Goal: Task Accomplishment & Management: Manage account settings

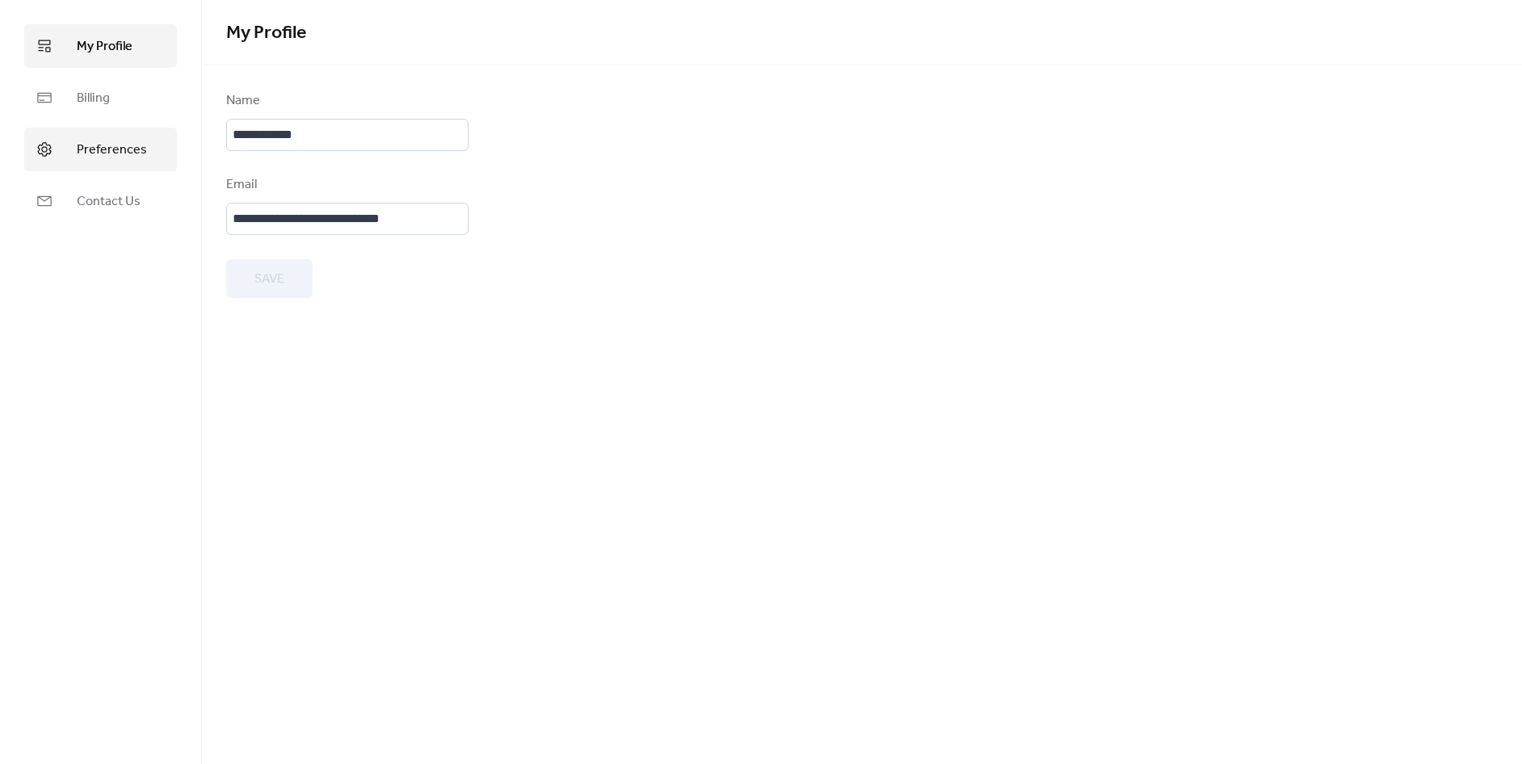
click at [138, 152] on span "Preferences" at bounding box center [112, 150] width 70 height 19
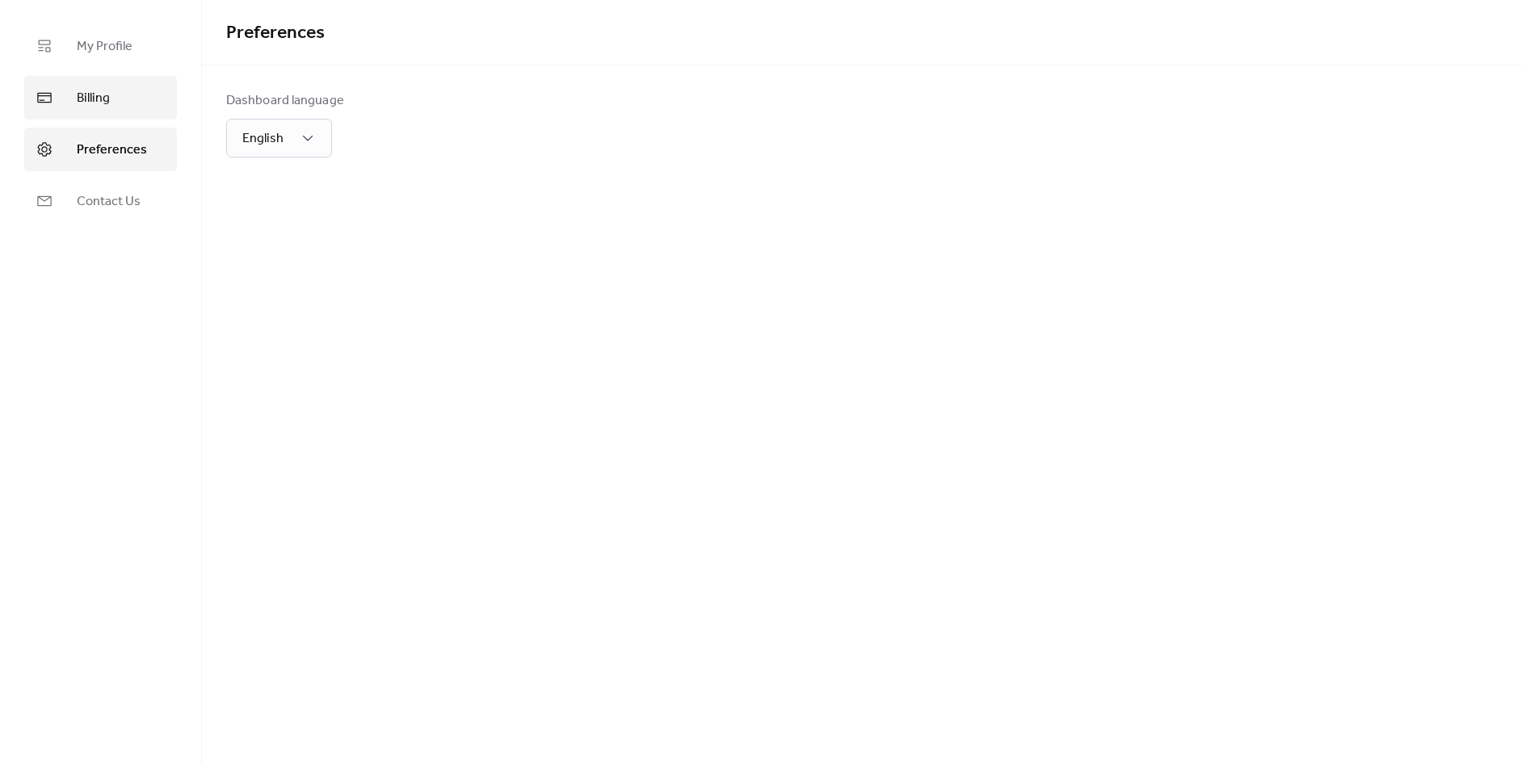
click at [99, 96] on span "Billing" at bounding box center [93, 98] width 33 height 19
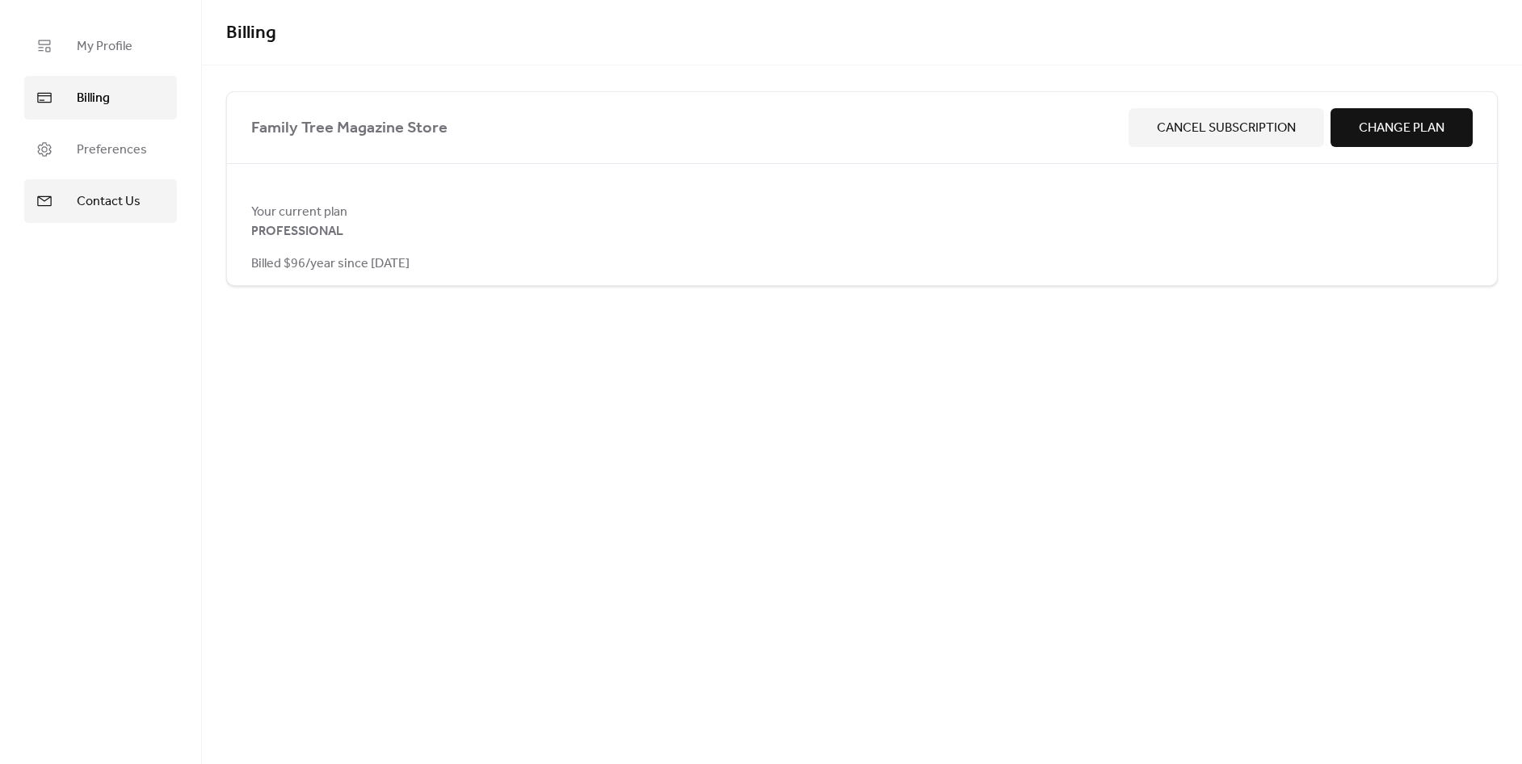
click at [125, 206] on span "Contact Us" at bounding box center [109, 201] width 64 height 19
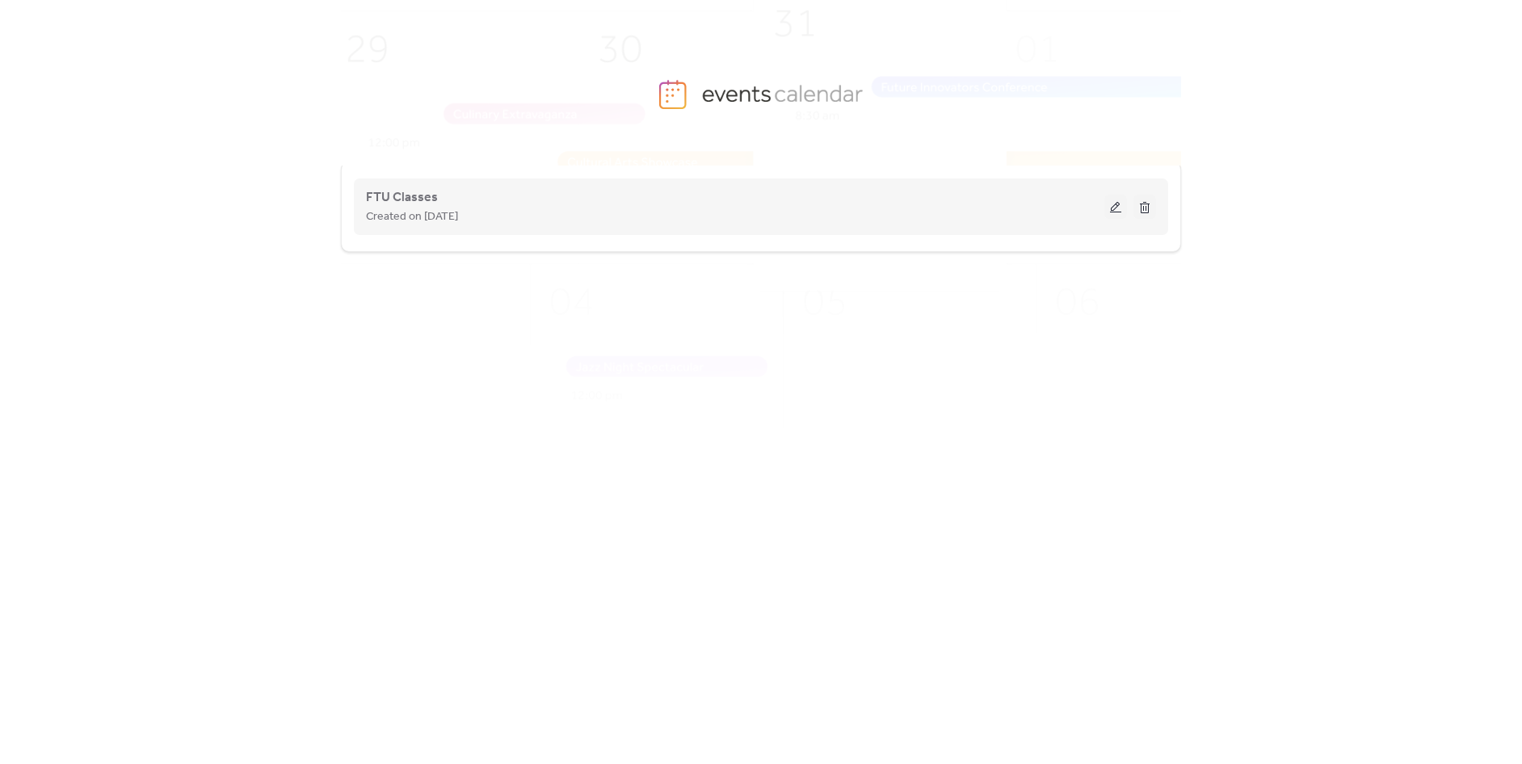
click at [727, 214] on div "Created on [DATE]" at bounding box center [735, 216] width 738 height 19
click at [382, 181] on div "FTU Classes Created on [DATE]" at bounding box center [761, 207] width 790 height 65
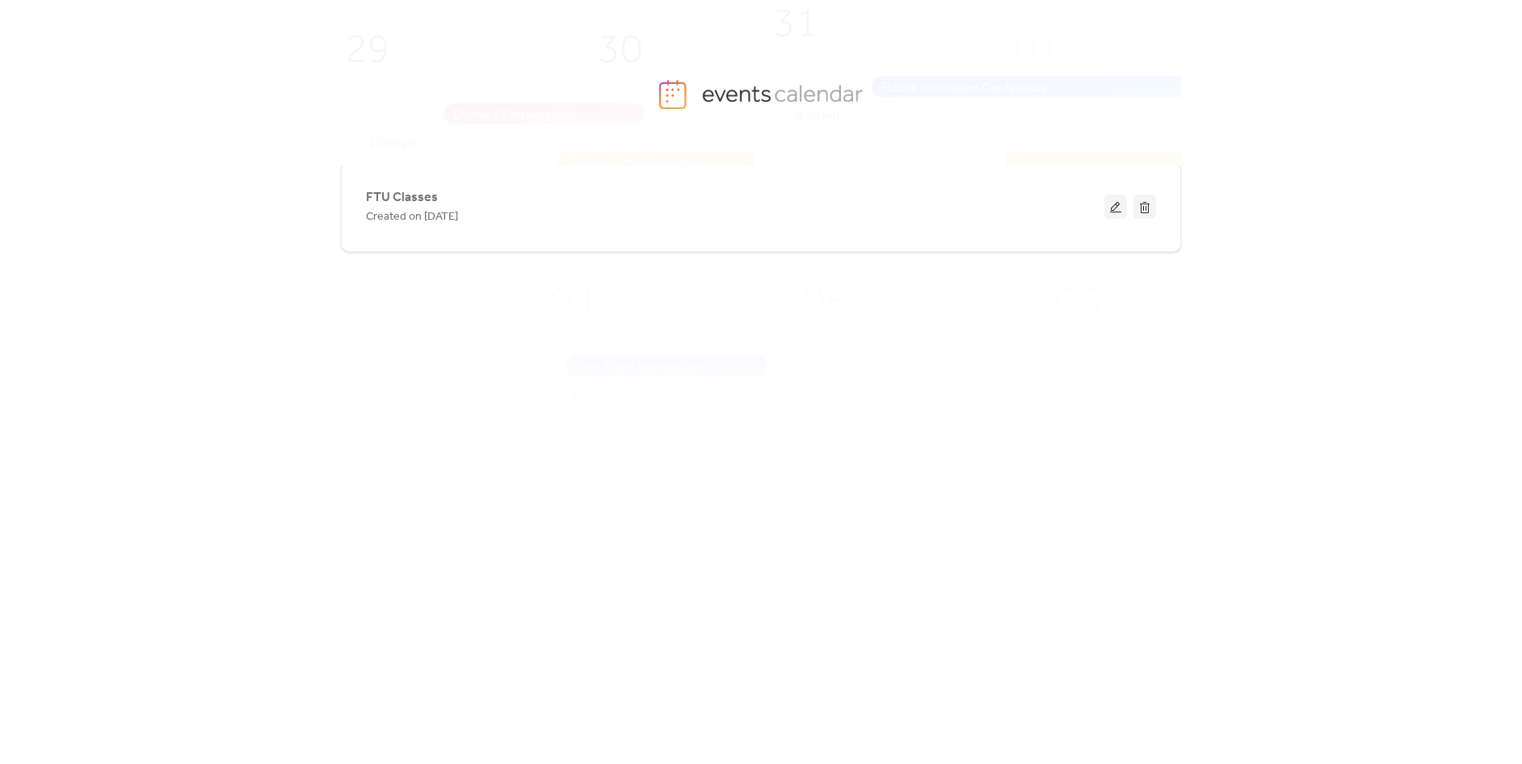
drag, startPoint x: 391, startPoint y: 197, endPoint x: 448, endPoint y: 160, distance: 67.7
click at [392, 197] on span "FTU Classes" at bounding box center [402, 197] width 72 height 19
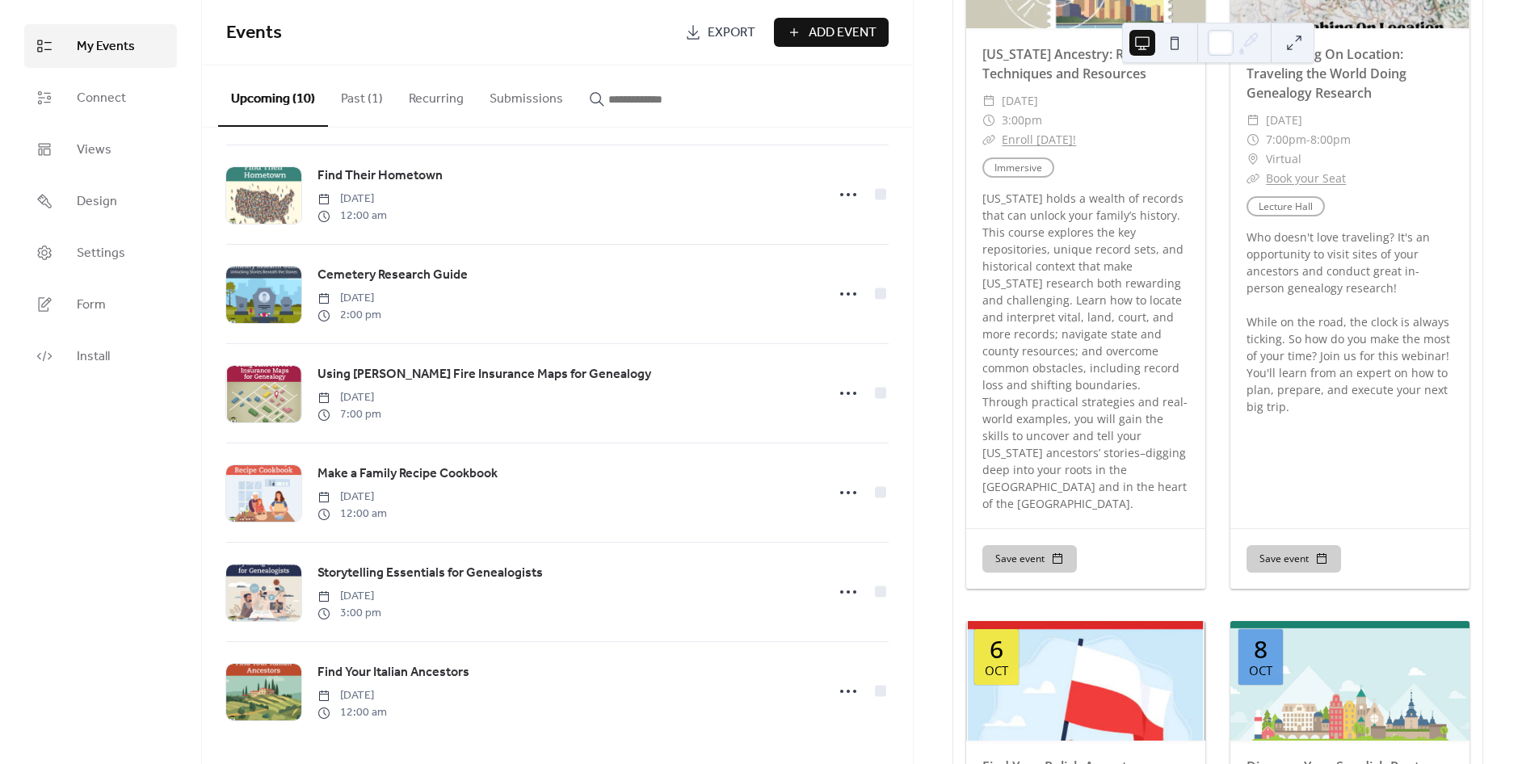
scroll to position [406, 0]
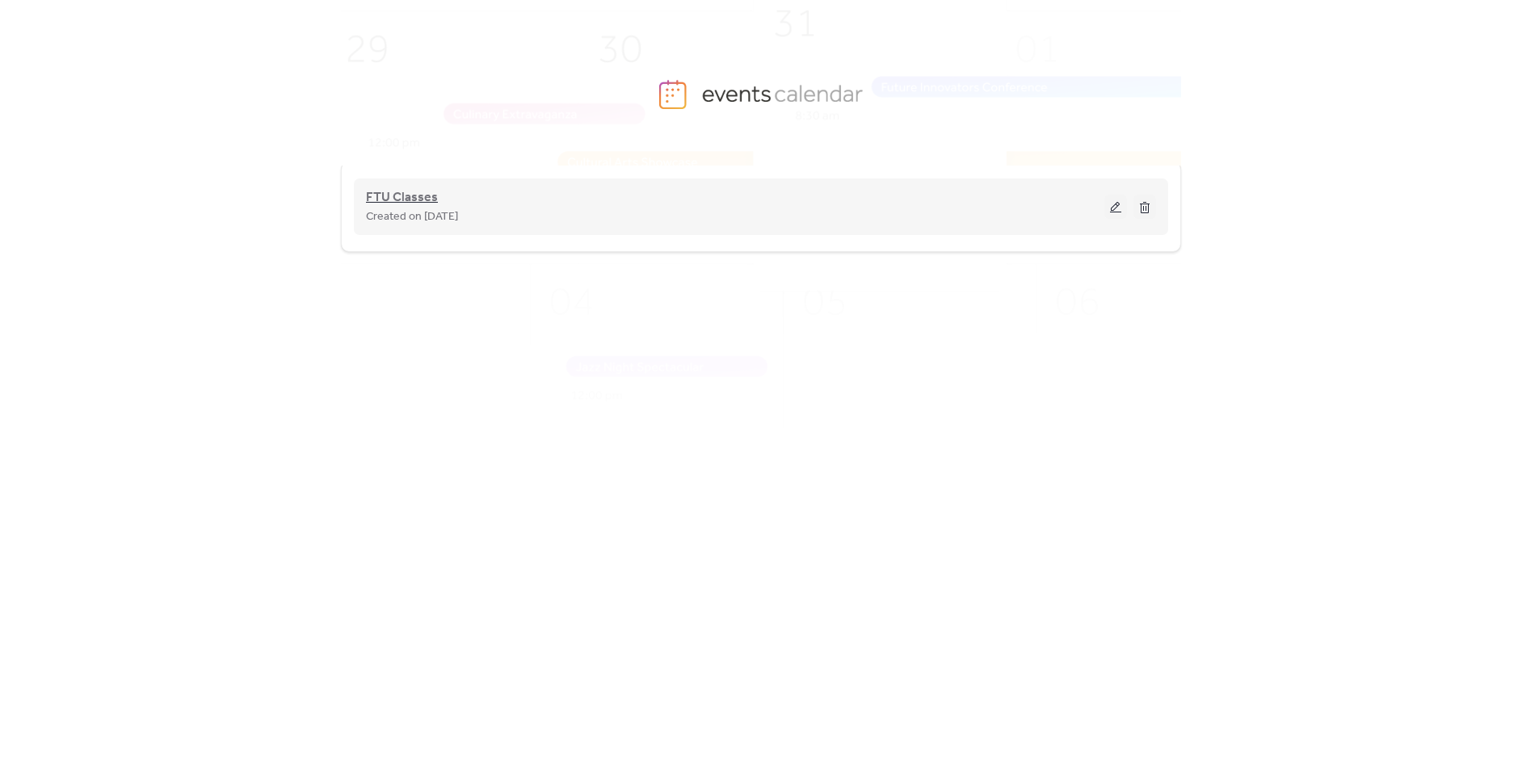
click at [408, 195] on span "FTU Classes" at bounding box center [402, 197] width 72 height 19
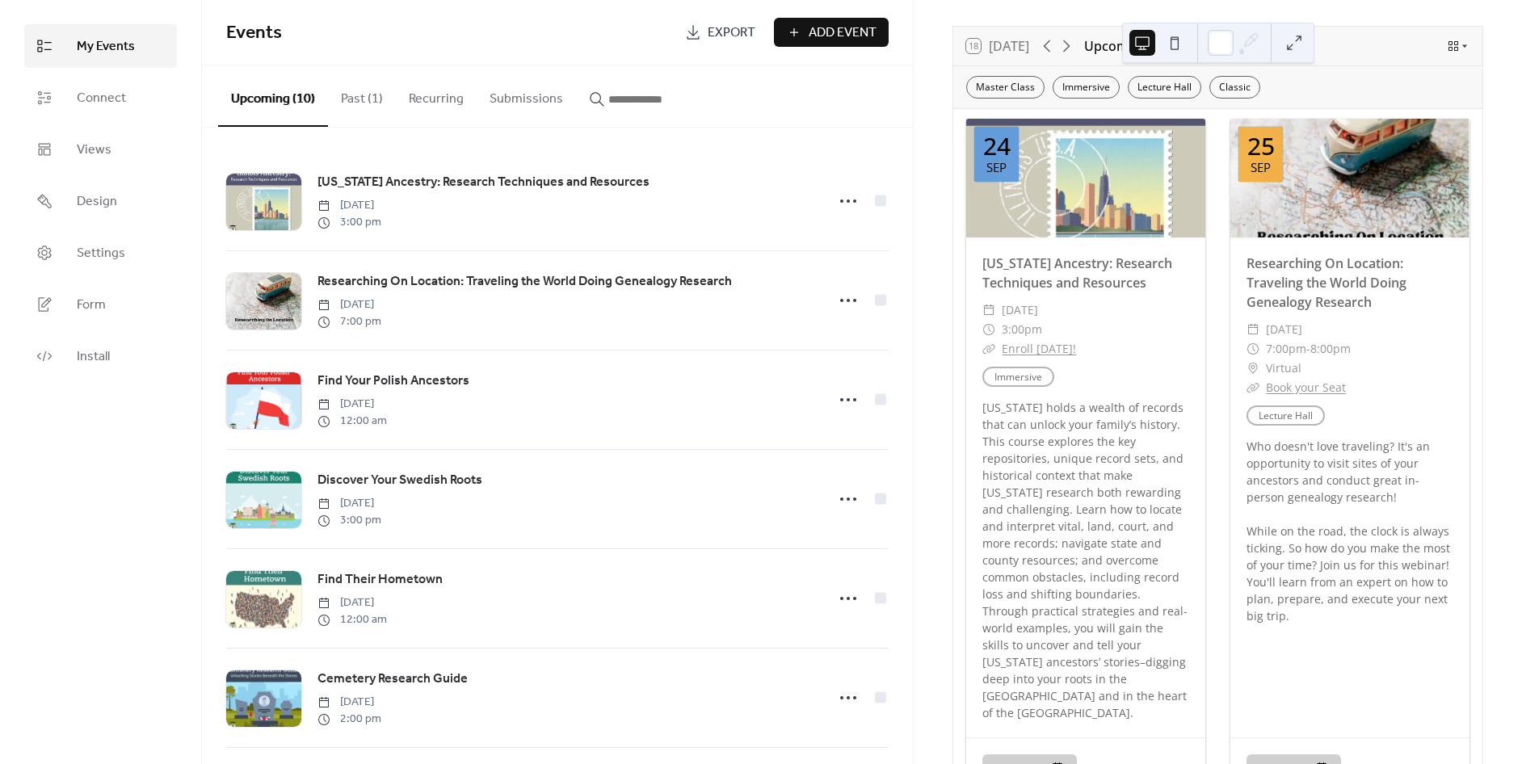
scroll to position [90, 0]
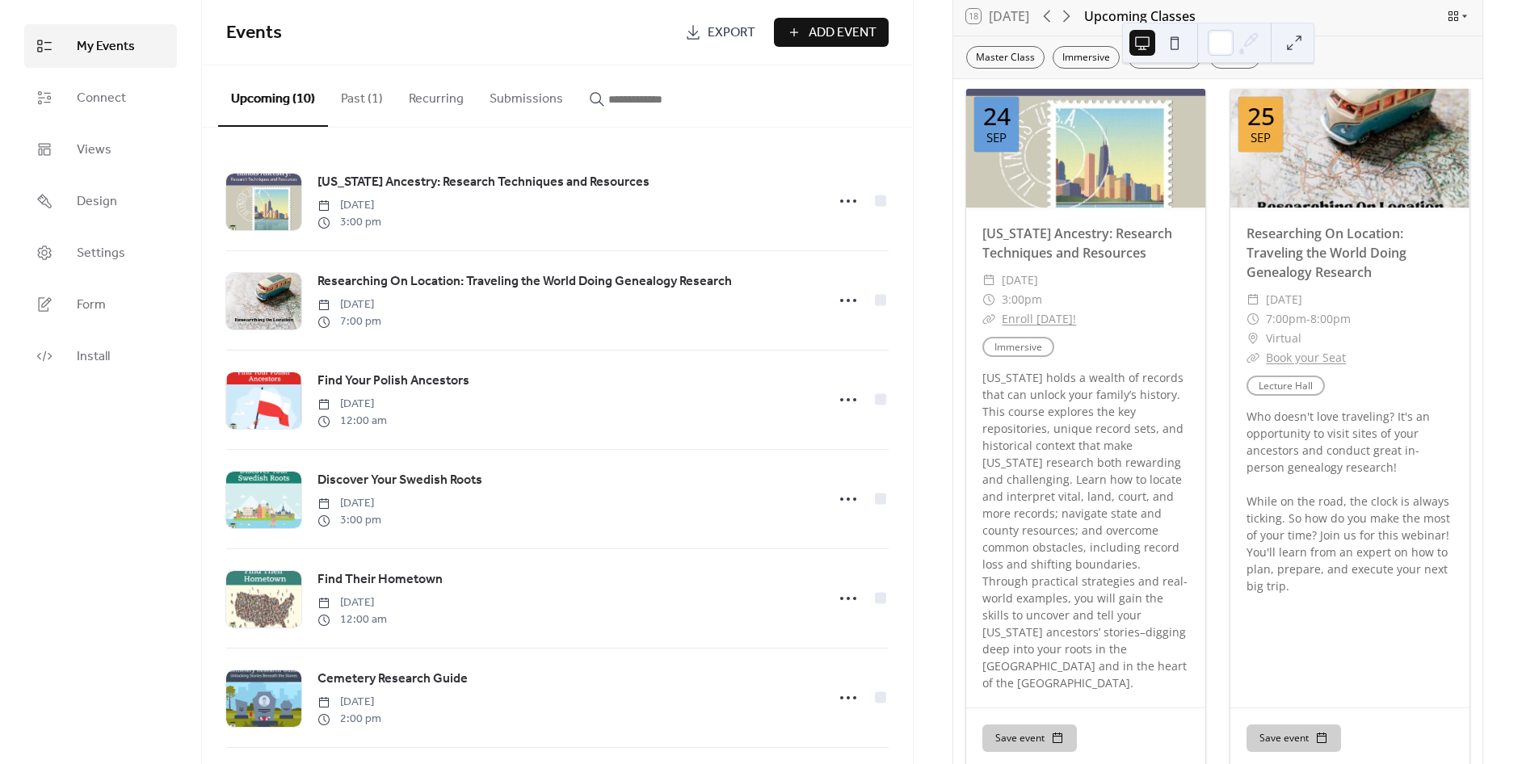
click at [853, 26] on span "Add Event" at bounding box center [843, 32] width 68 height 19
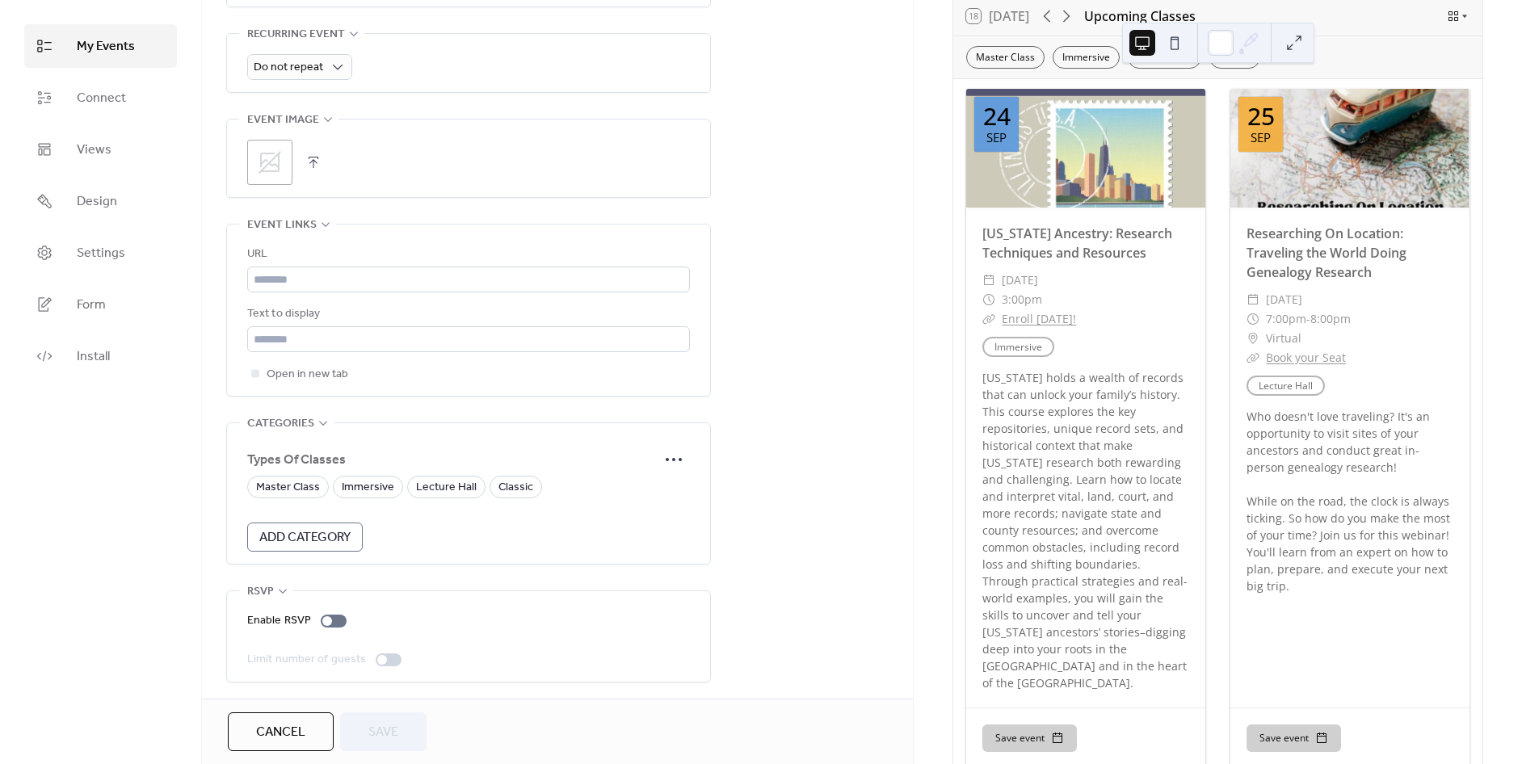
scroll to position [735, 0]
drag, startPoint x: 122, startPoint y: 312, endPoint x: 154, endPoint y: 285, distance: 41.9
click at [122, 312] on link "Form" at bounding box center [100, 305] width 153 height 44
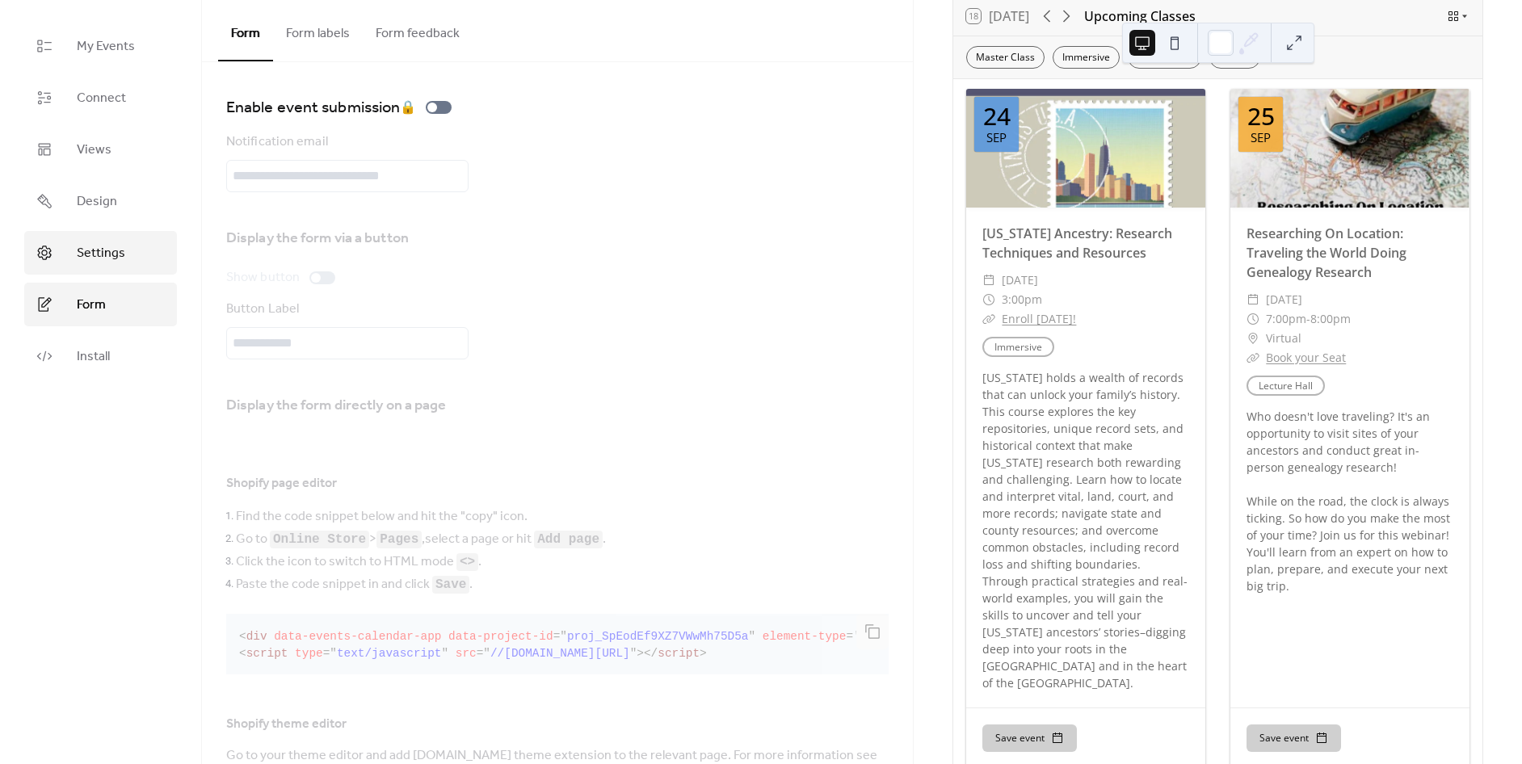
click at [158, 246] on link "Settings" at bounding box center [100, 253] width 153 height 44
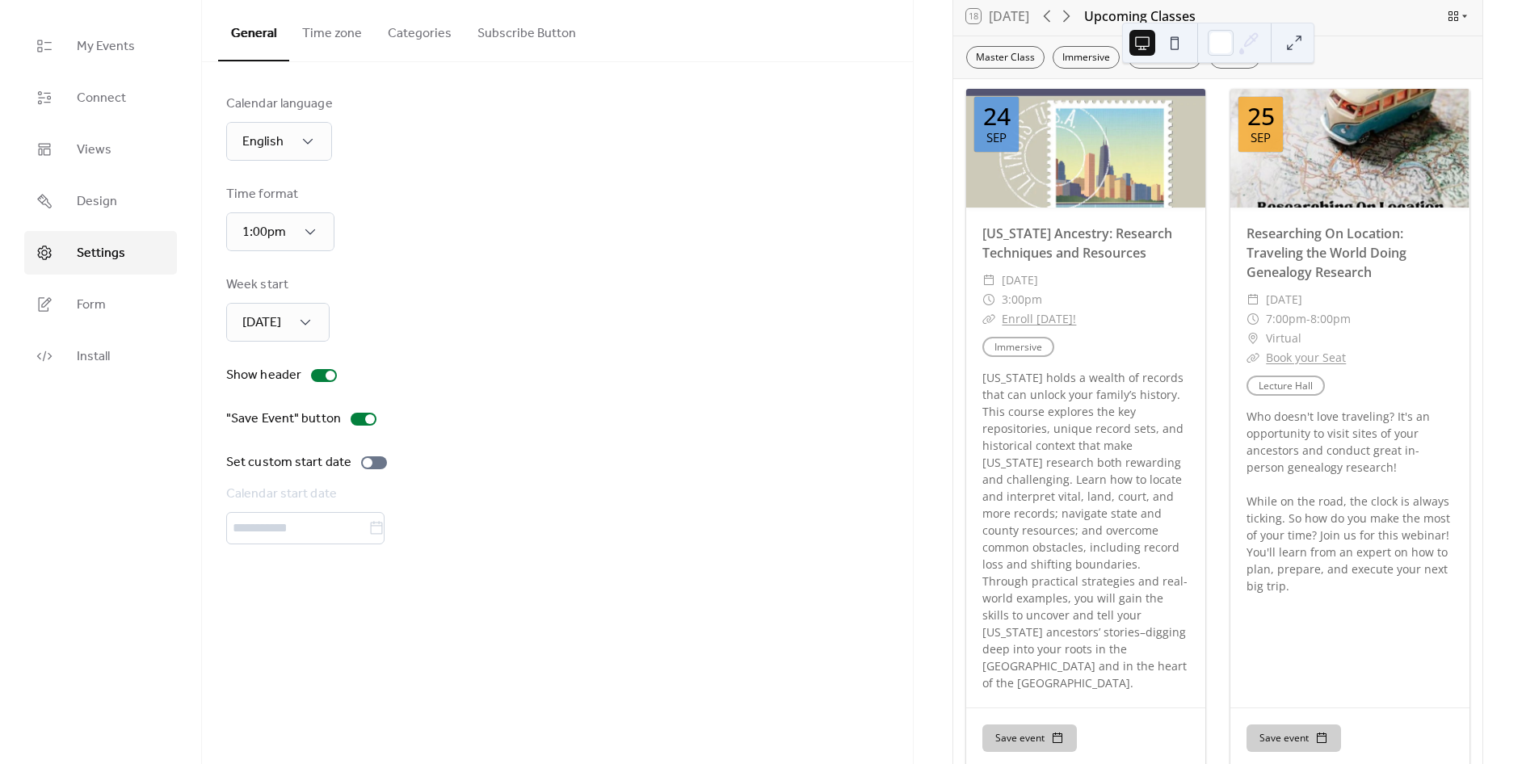
click at [431, 42] on button "Categories" at bounding box center [420, 30] width 90 height 60
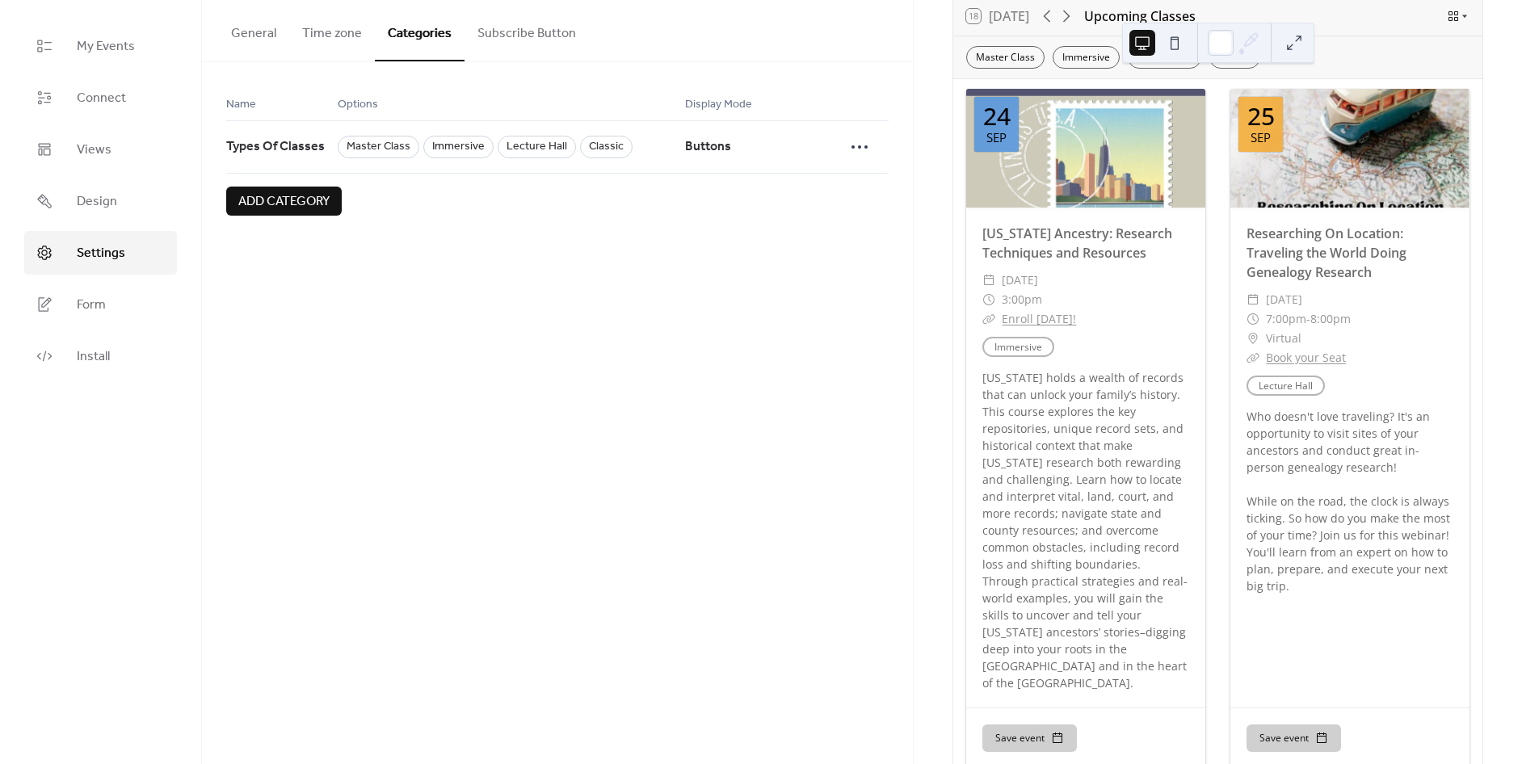
click at [324, 204] on span "Add category" at bounding box center [283, 201] width 91 height 19
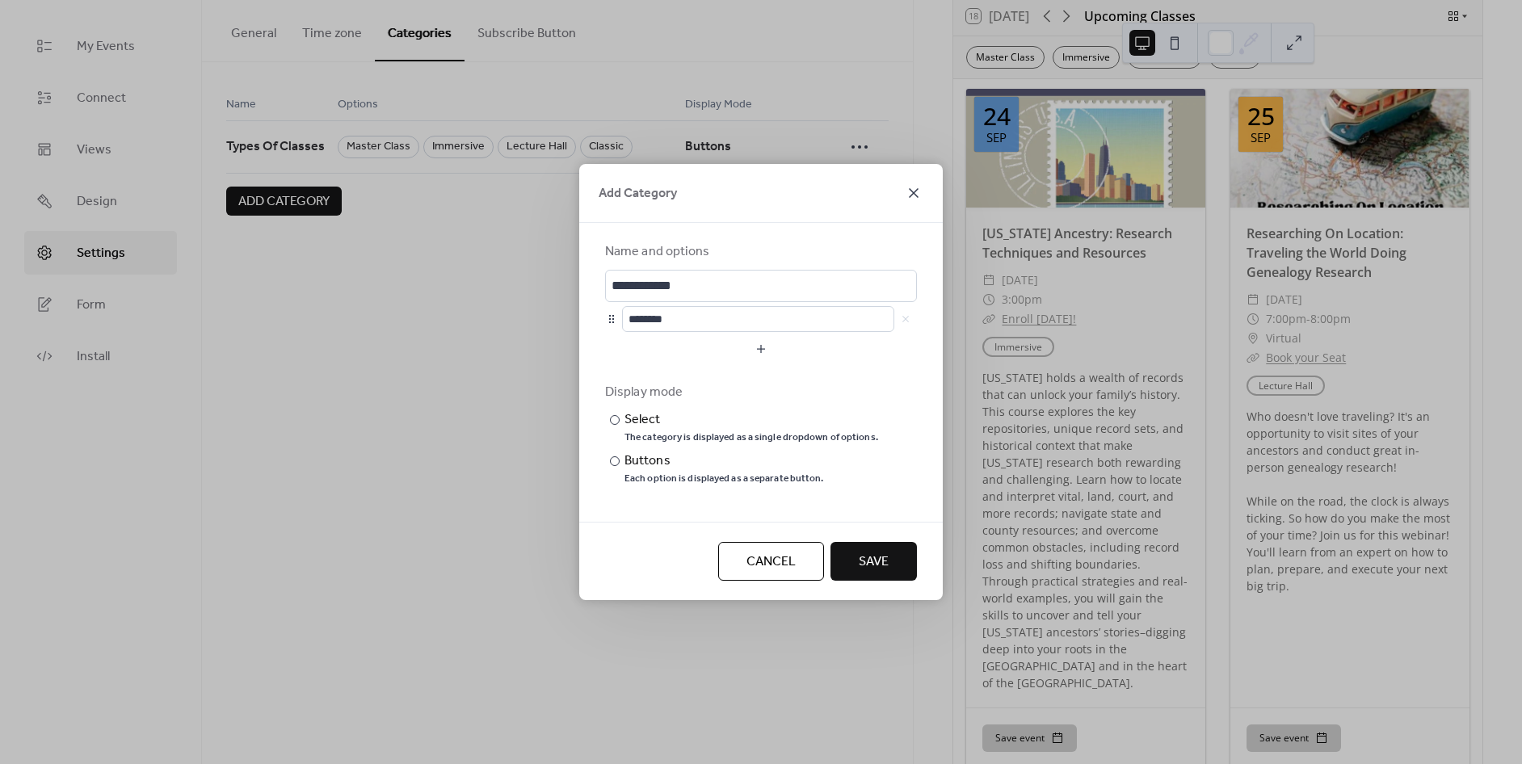
click at [914, 197] on icon at bounding box center [913, 192] width 19 height 19
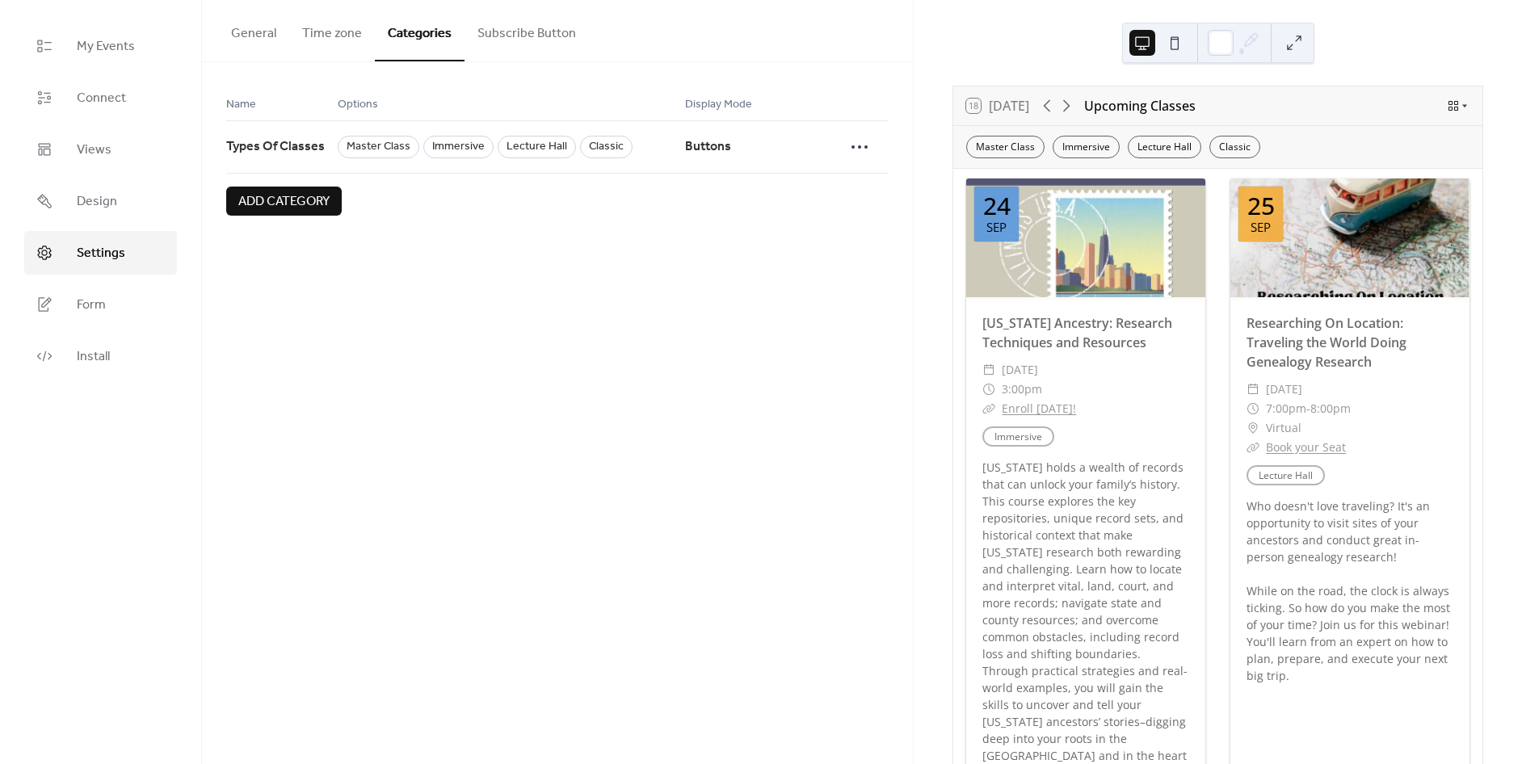
click at [470, 43] on button "Subscribe Button" at bounding box center [527, 30] width 124 height 60
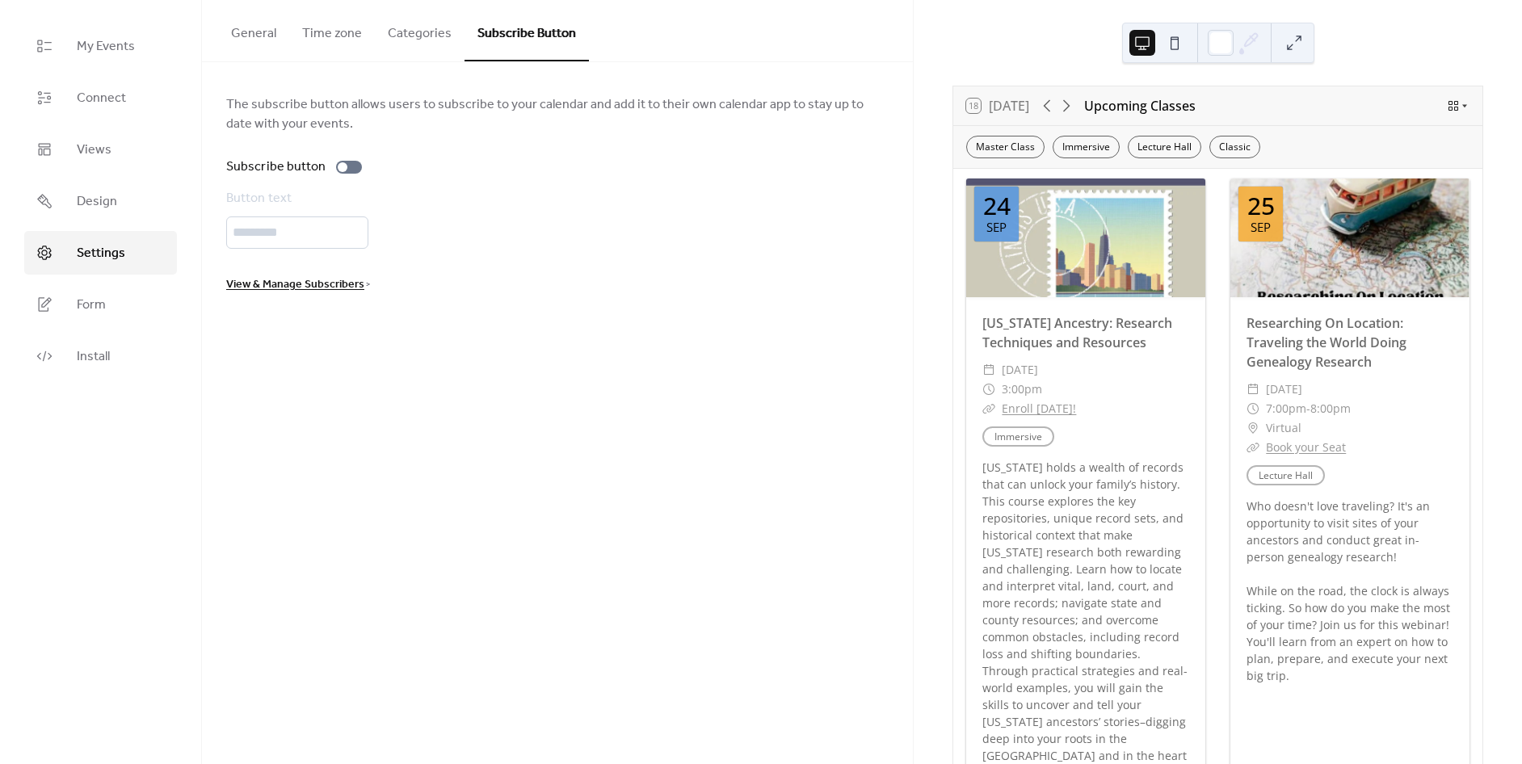
click at [283, 36] on button "General" at bounding box center [253, 30] width 71 height 60
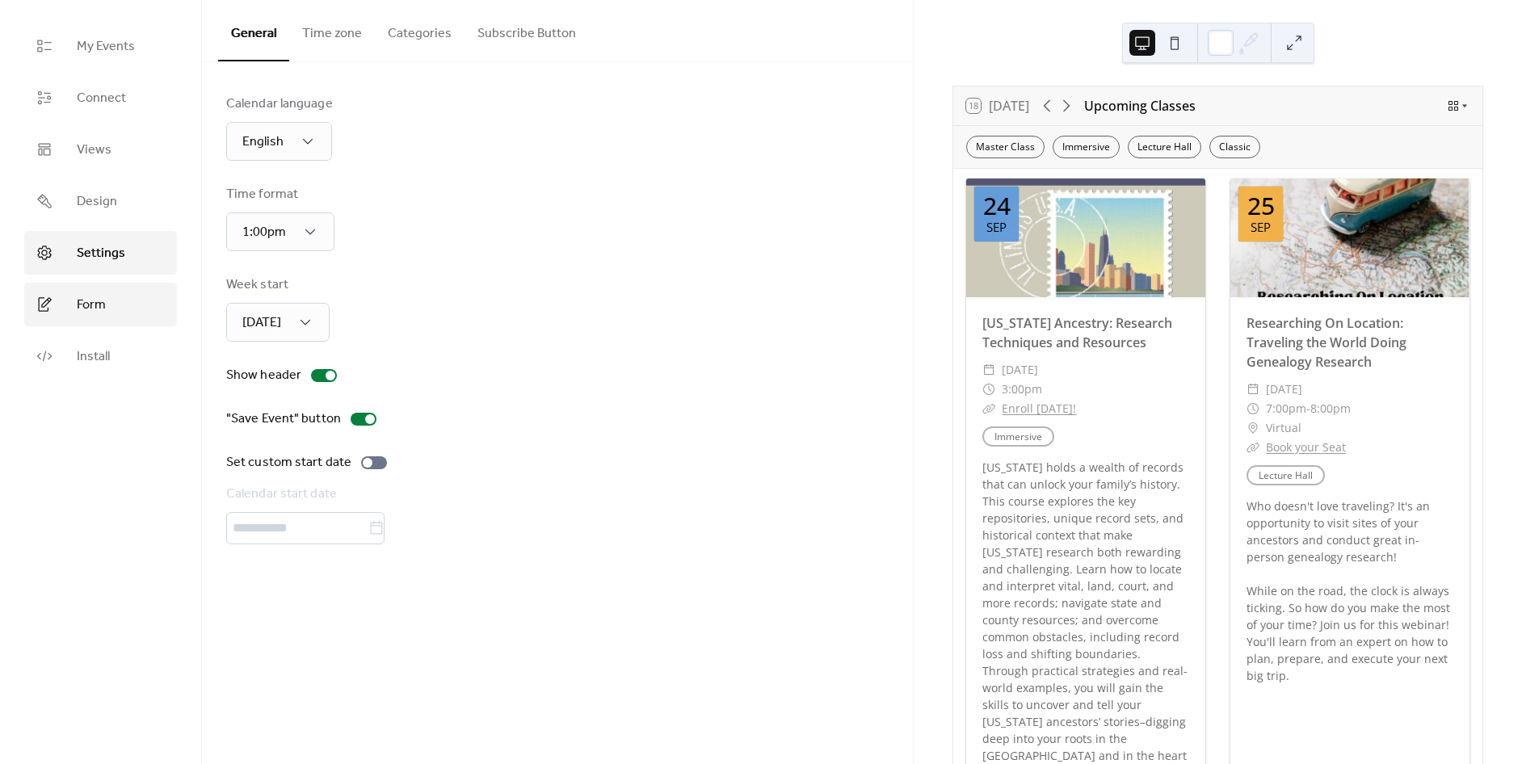
click at [138, 307] on link "Form" at bounding box center [100, 305] width 153 height 44
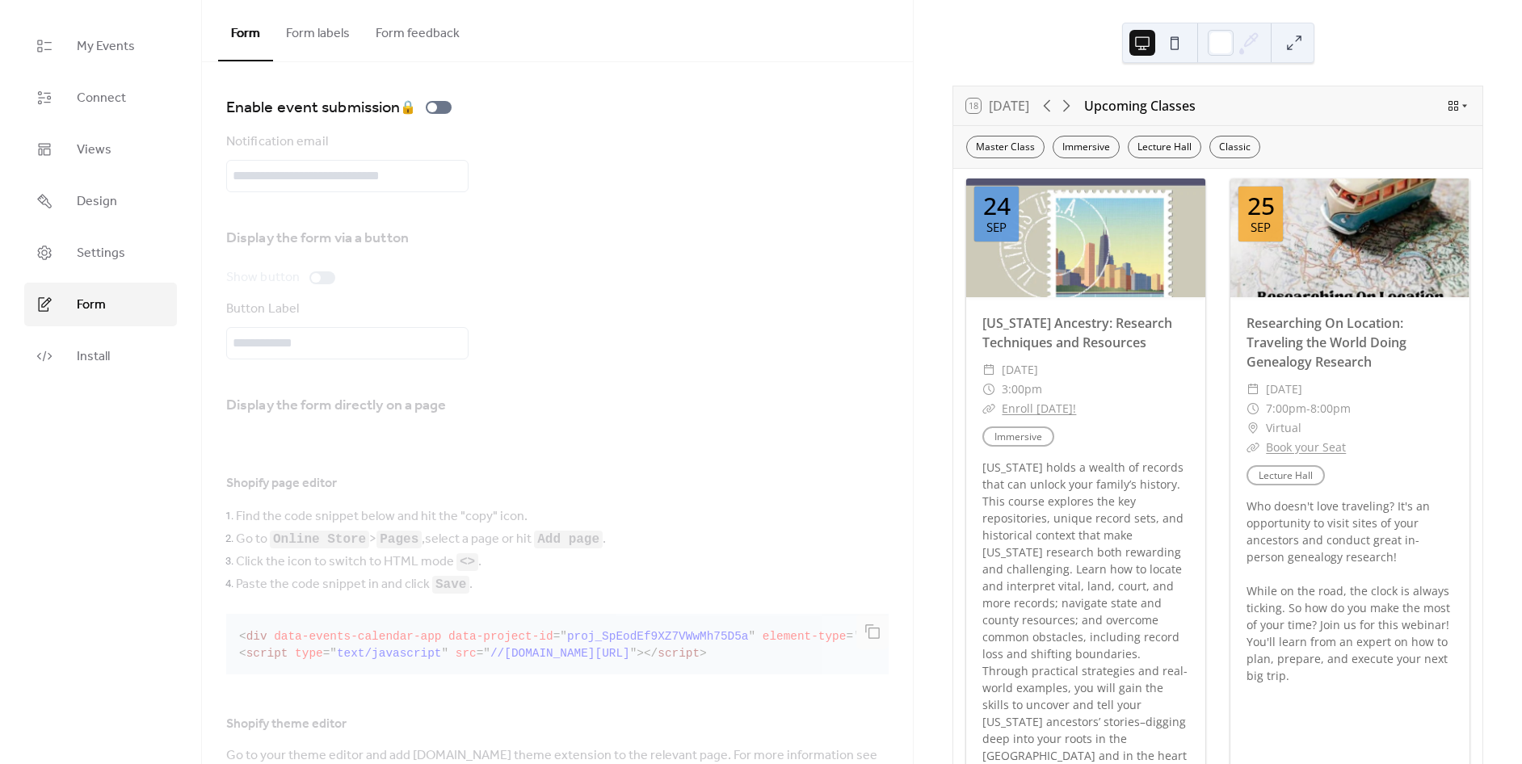
click at [94, 178] on ul "My Events Connect Views Design Settings Form Install" at bounding box center [100, 201] width 153 height 354
click at [97, 164] on link "Views" at bounding box center [100, 150] width 153 height 44
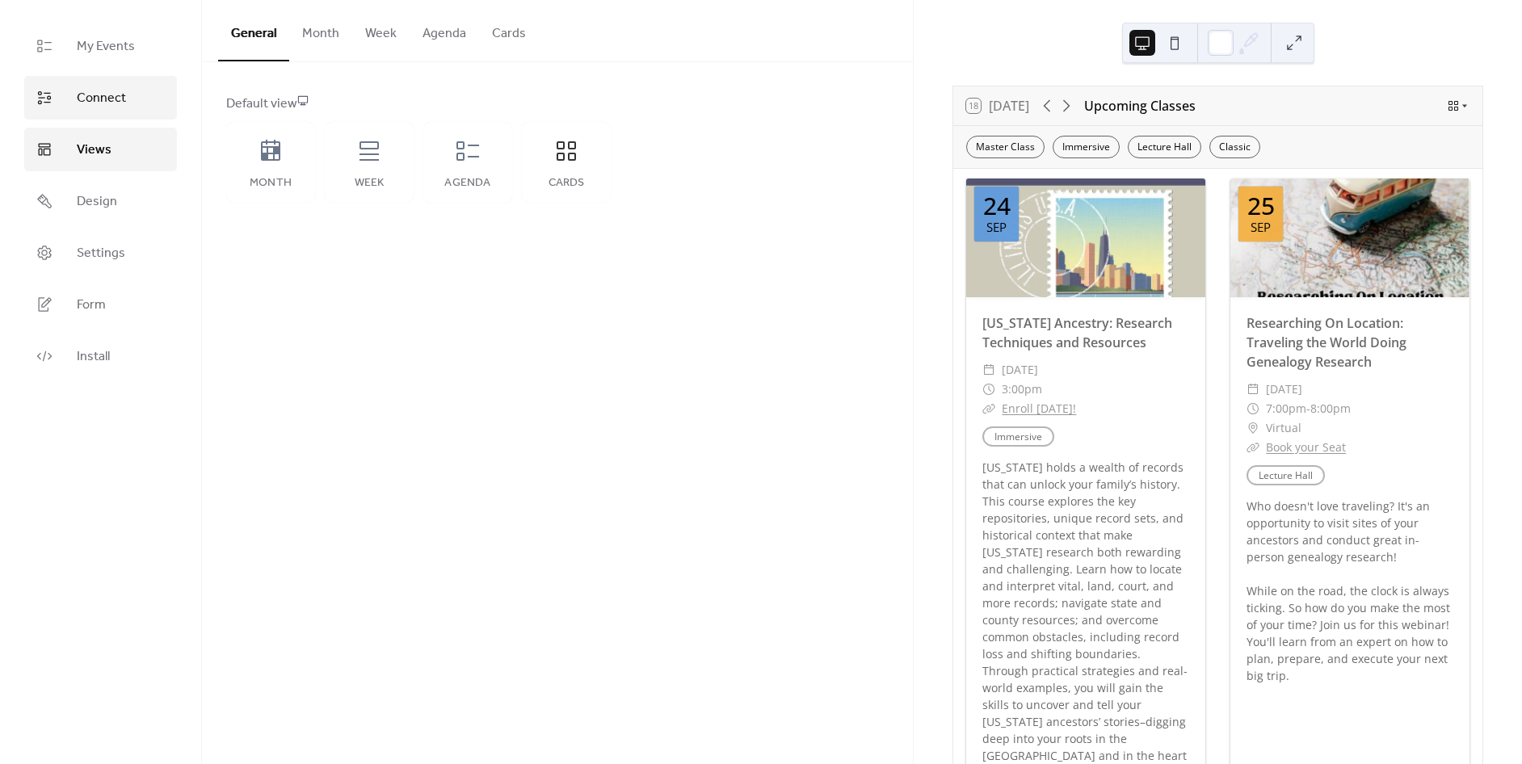
click at [111, 96] on span "Connect" at bounding box center [101, 98] width 49 height 19
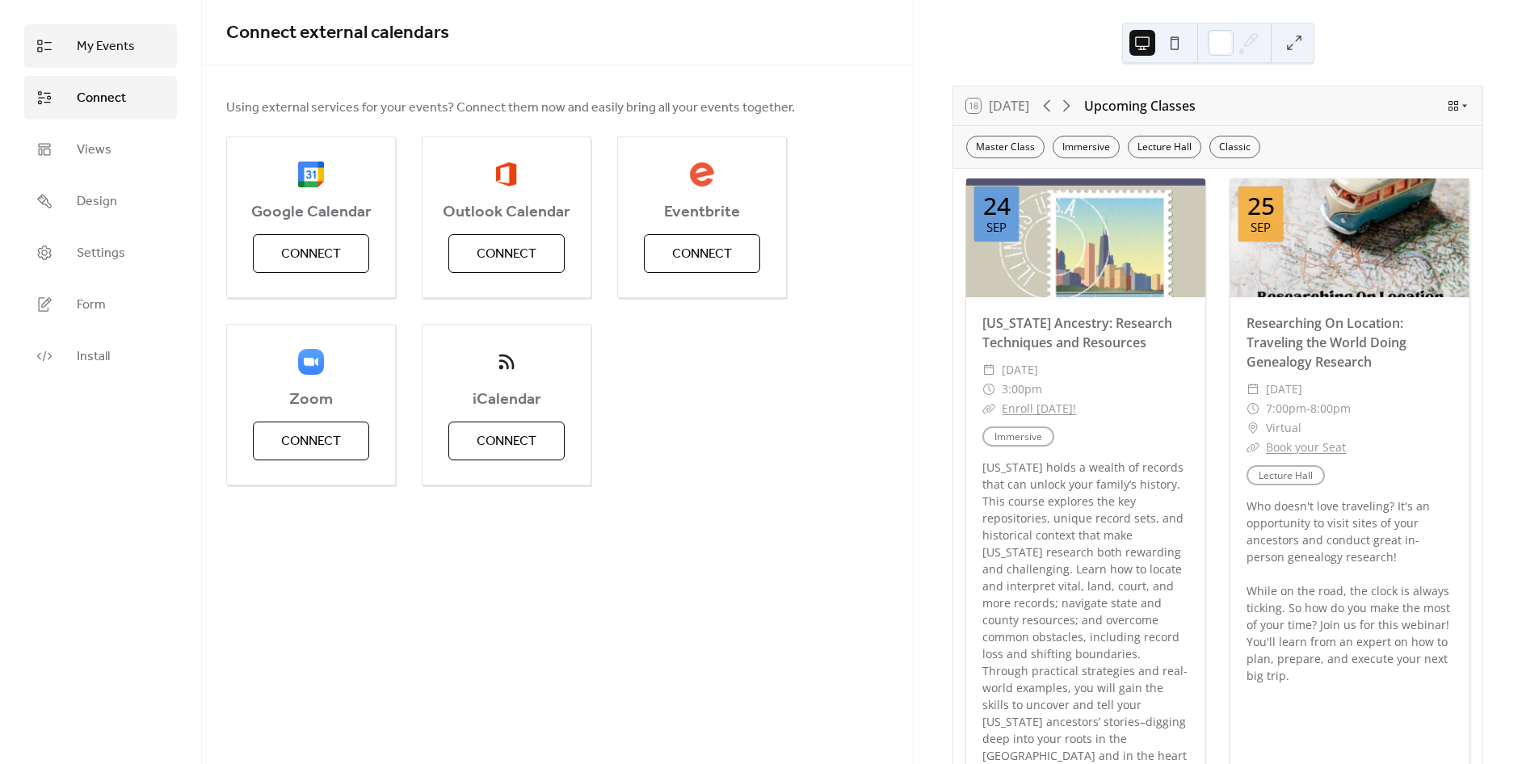
click at [116, 64] on link "My Events" at bounding box center [100, 46] width 153 height 44
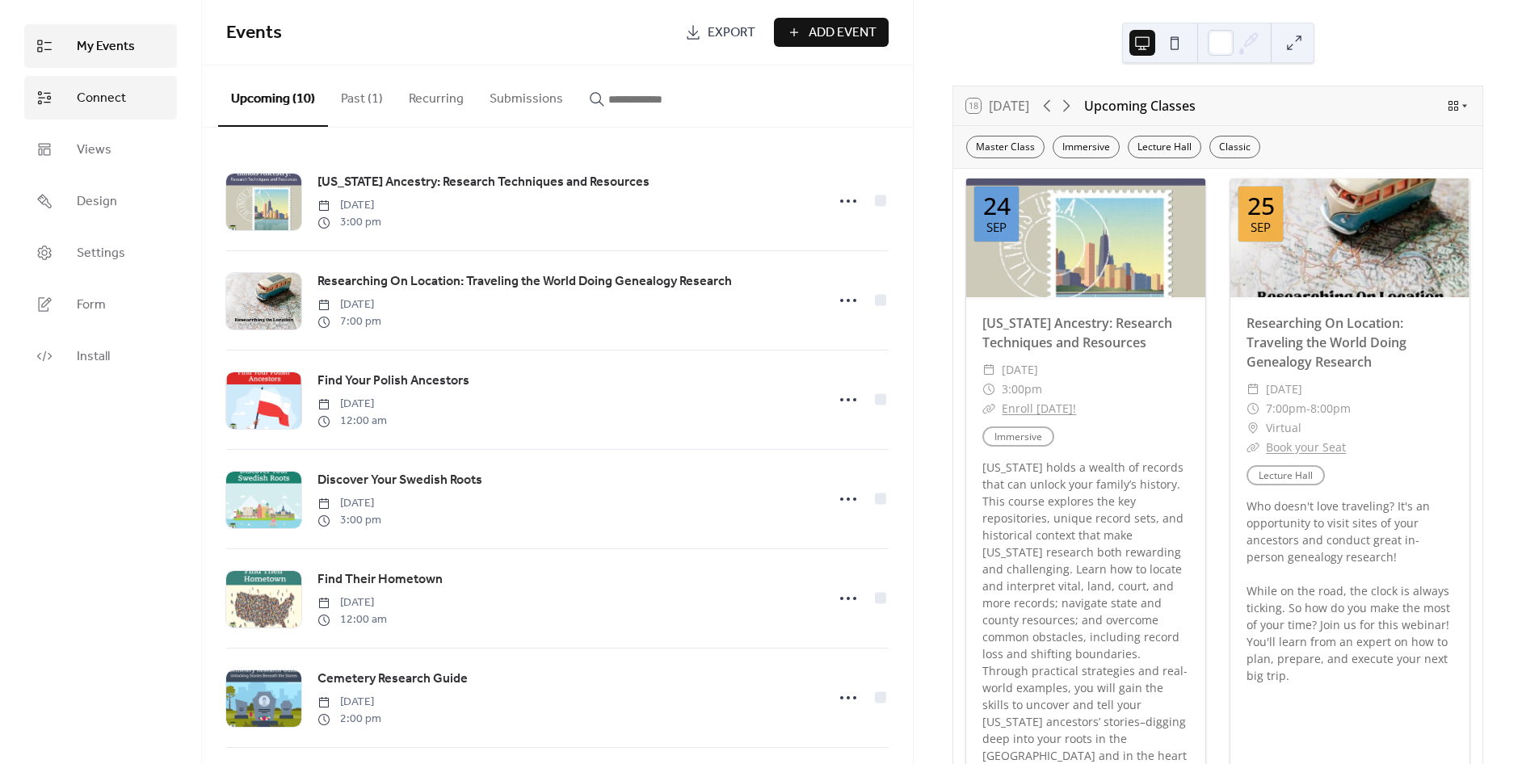
click at [132, 106] on link "Connect" at bounding box center [100, 98] width 153 height 44
